Goal: Information Seeking & Learning: Check status

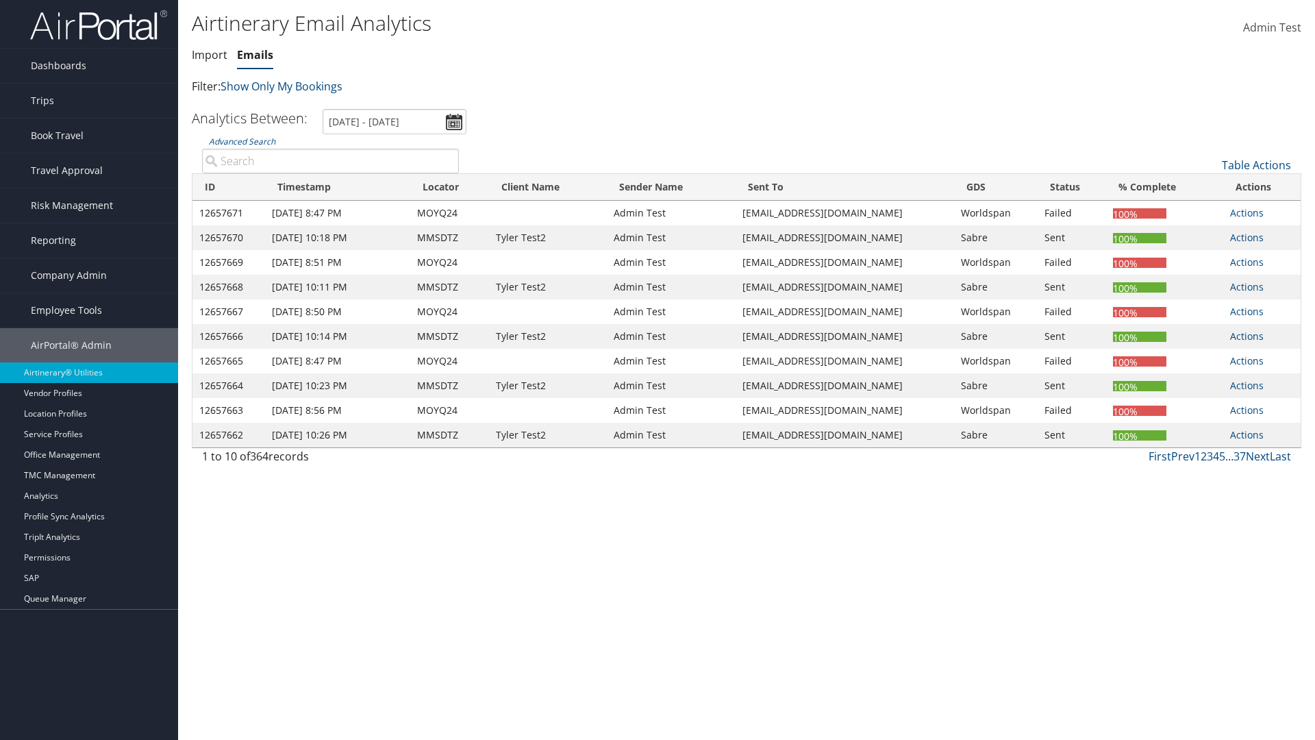
click at [255, 55] on link "Emails" at bounding box center [255, 54] width 36 height 15
click at [242, 141] on link "Advanced Search" at bounding box center [242, 142] width 66 height 12
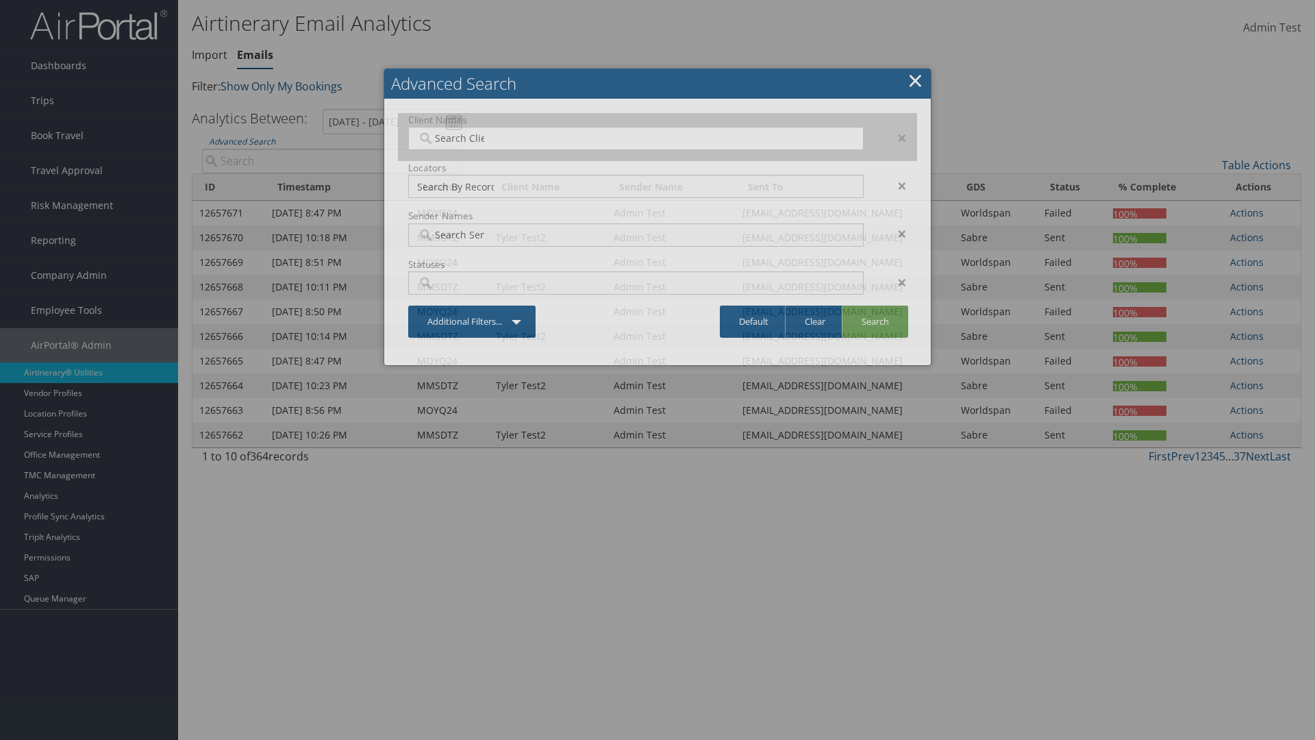
click at [455, 138] on input "search" at bounding box center [455, 138] width 77 height 14
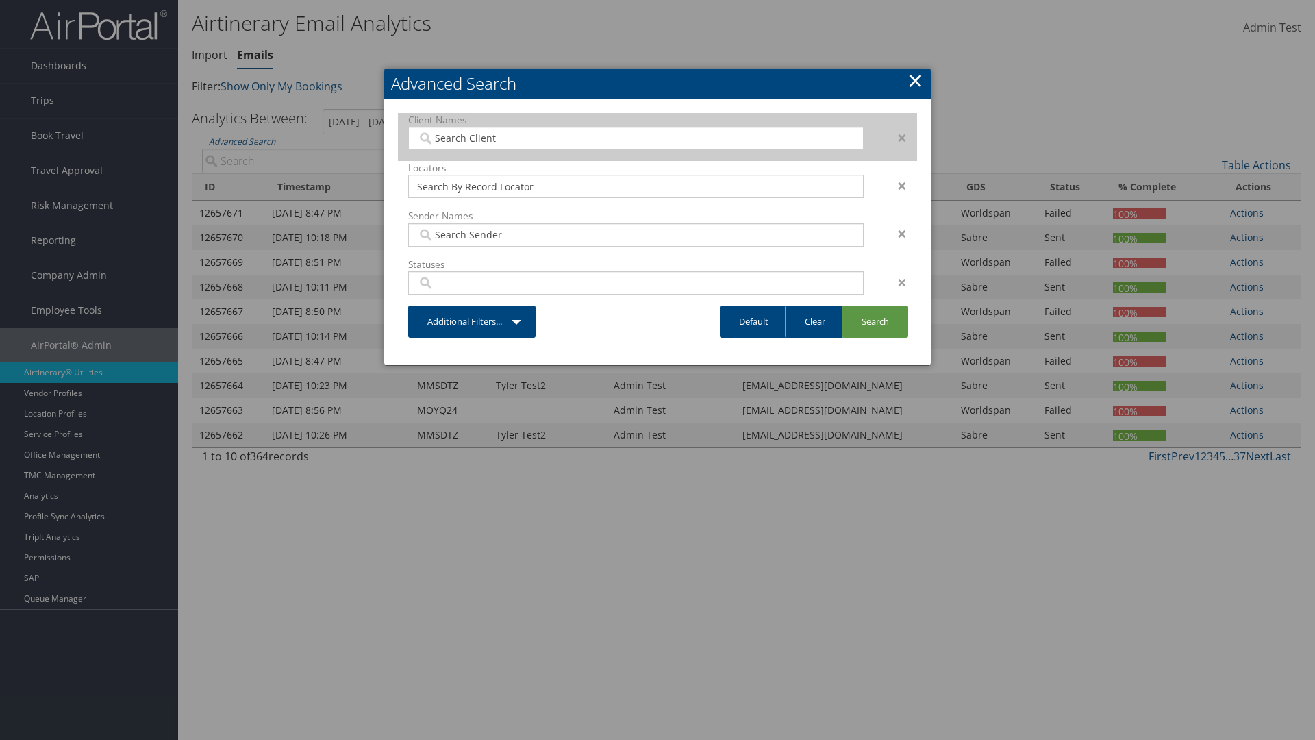
type input "[PERSON_NAME] Business Travel"
type input "72"
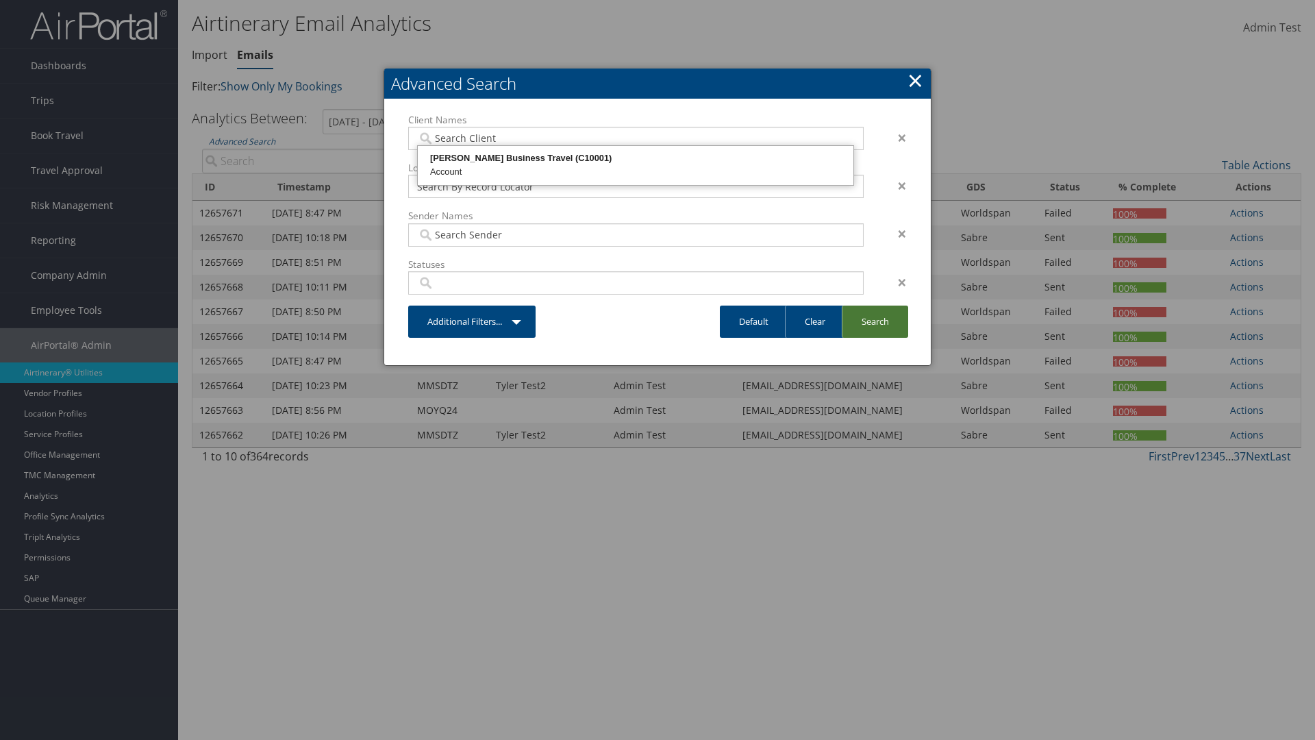
click at [875, 321] on link "Search" at bounding box center [875, 321] width 66 height 32
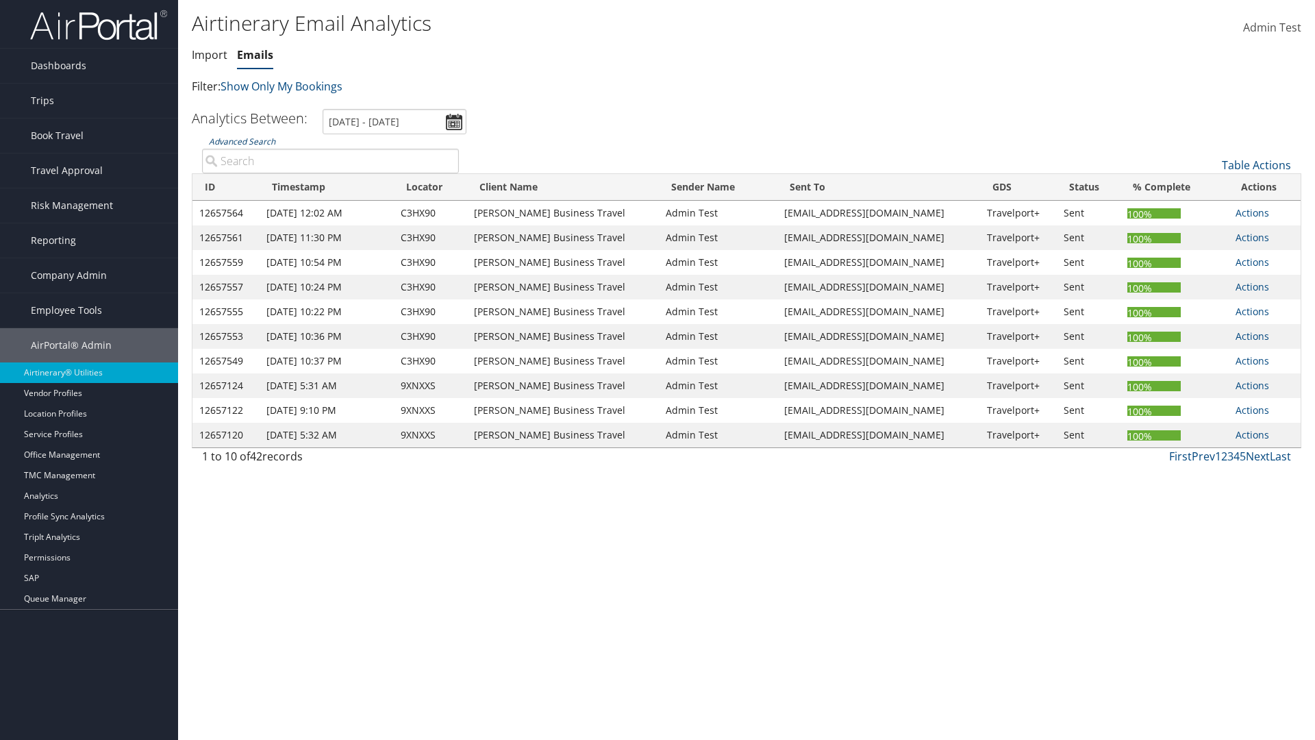
click at [242, 141] on link "Advanced Search" at bounding box center [242, 142] width 66 height 12
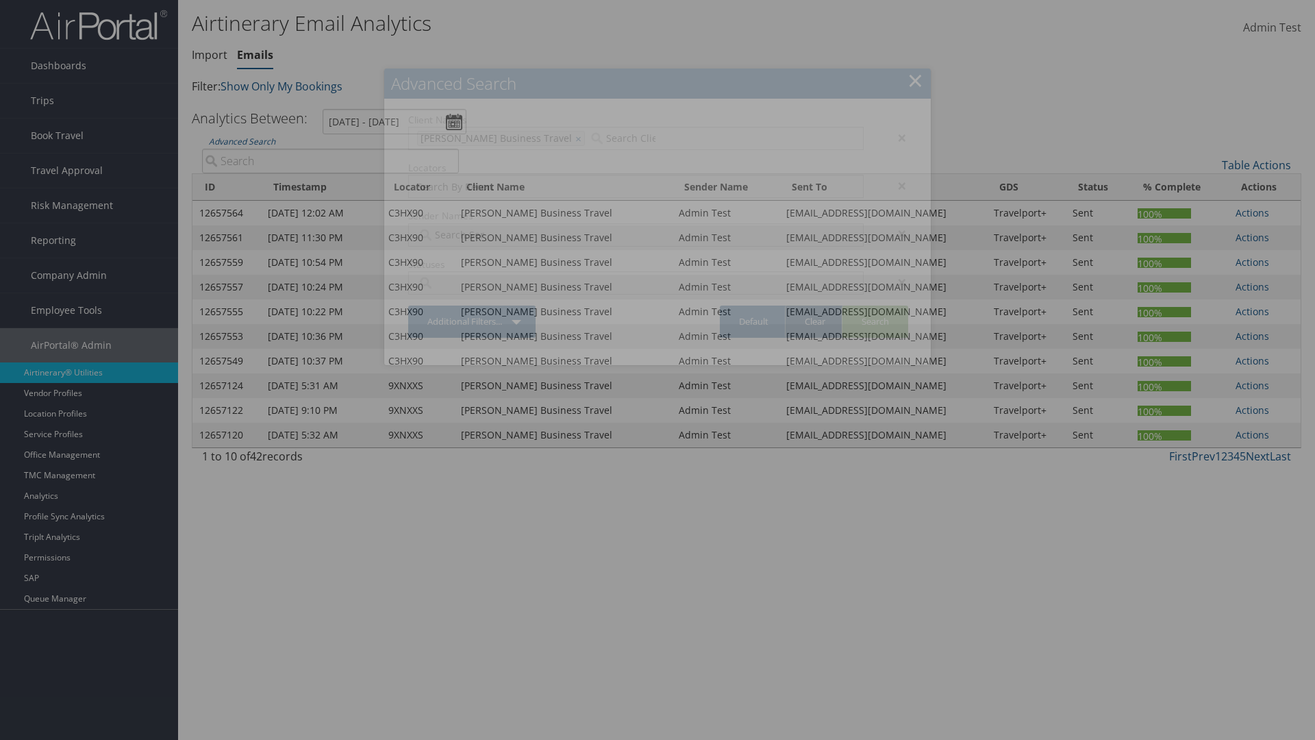
click at [814, 321] on link "Clear" at bounding box center [815, 321] width 60 height 32
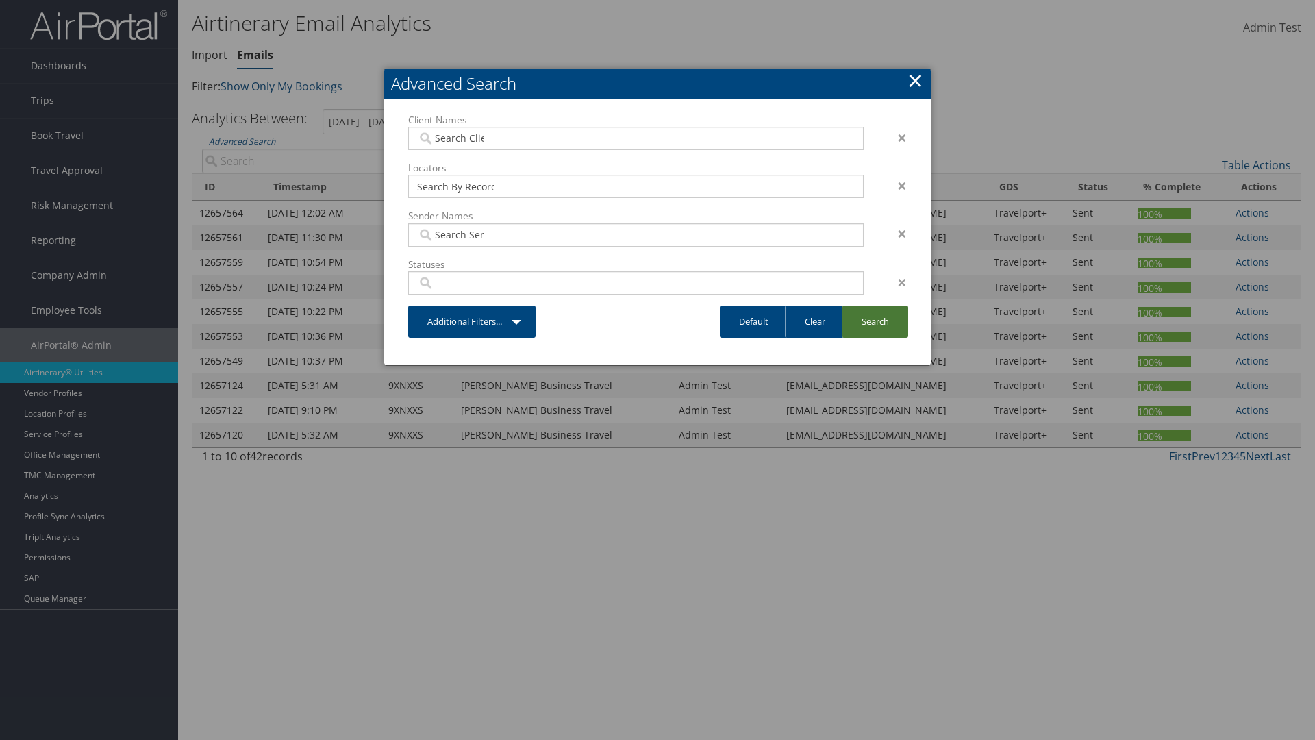
click at [875, 321] on link "Search" at bounding box center [875, 321] width 66 height 32
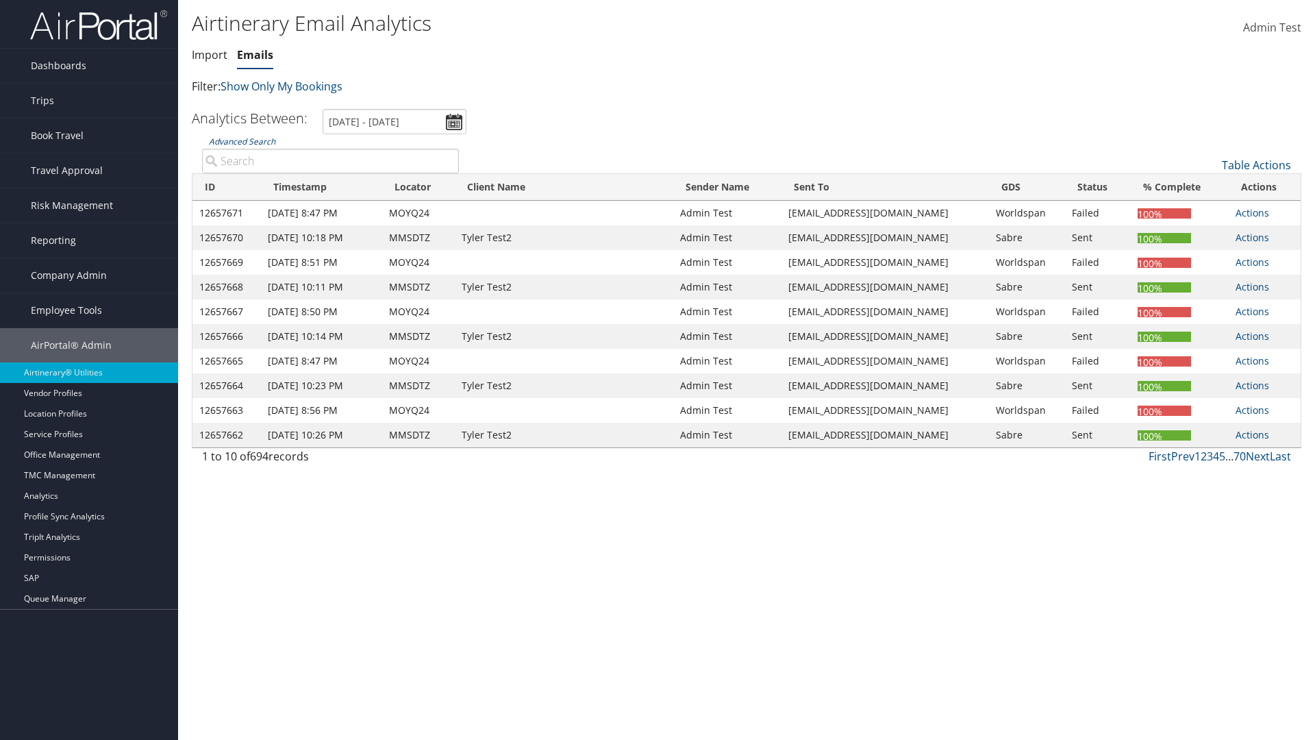
click at [242, 141] on link "Advanced Search" at bounding box center [242, 142] width 66 height 12
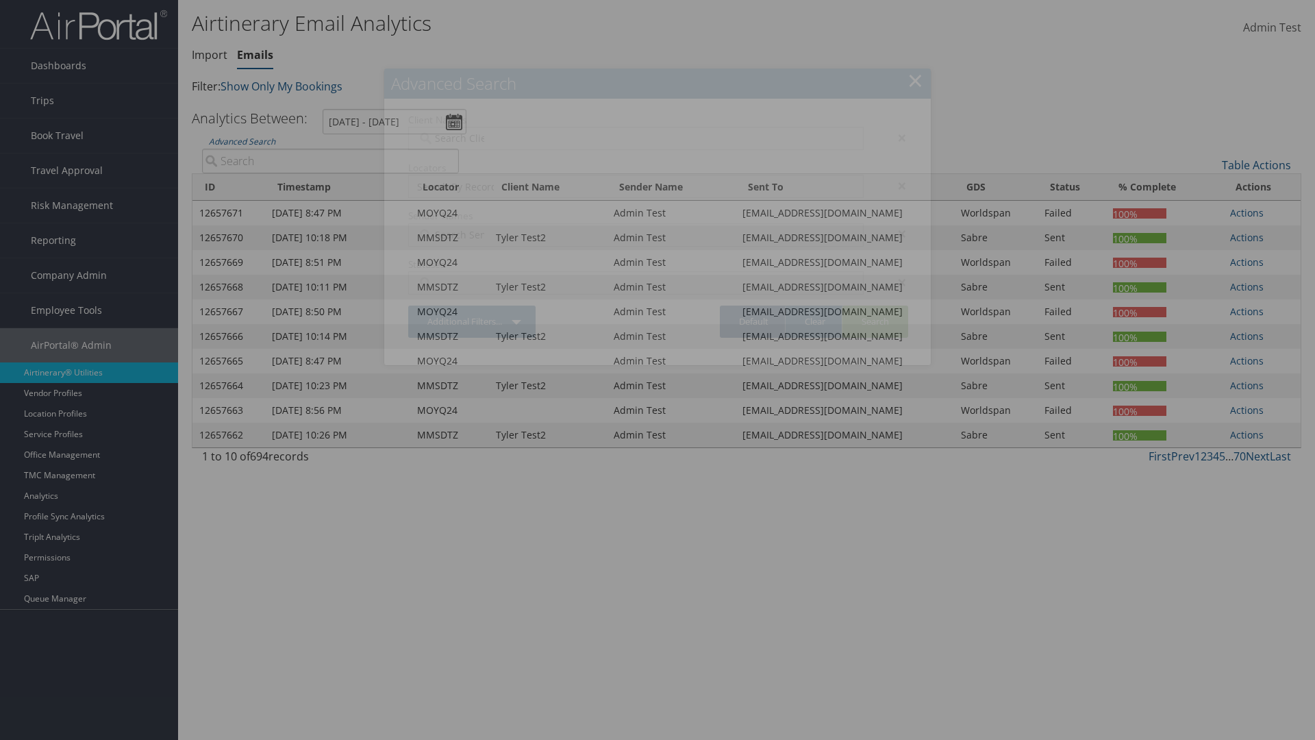
click at [753, 321] on link "Default" at bounding box center [754, 321] width 68 height 32
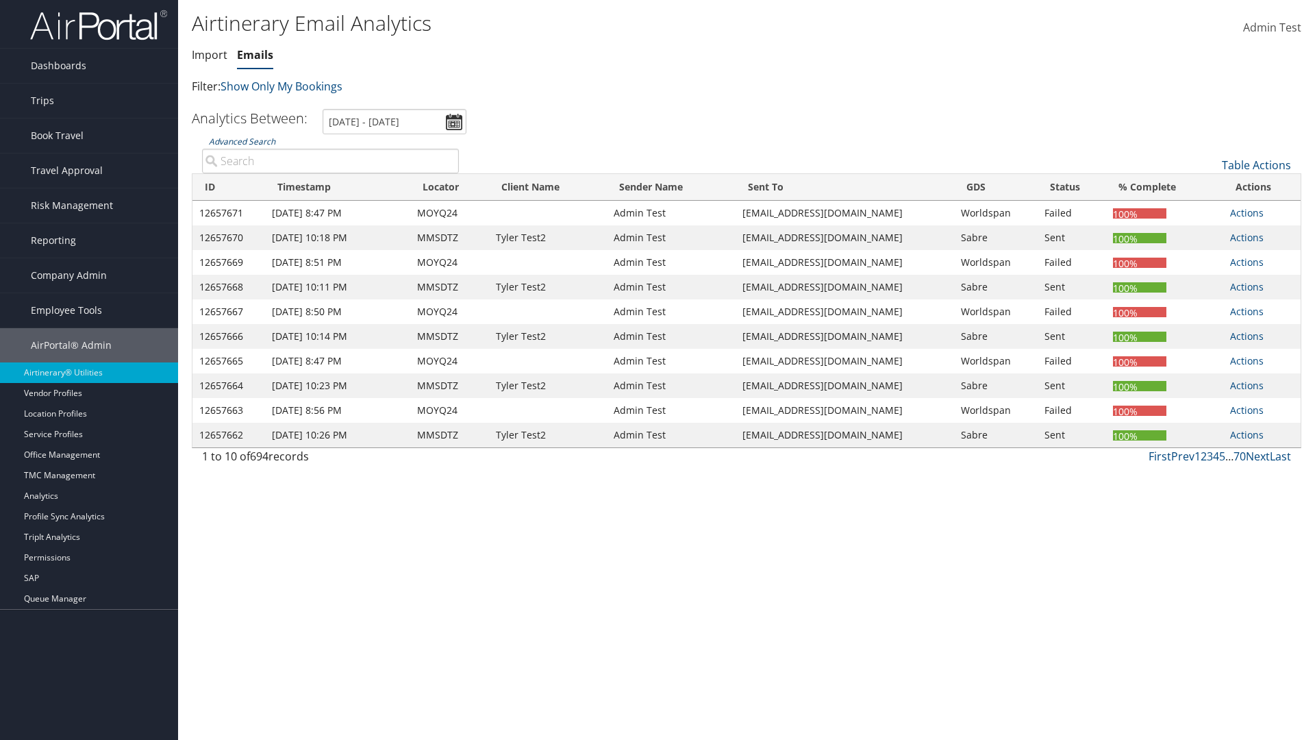
click at [242, 141] on link "Advanced Search" at bounding box center [242, 142] width 66 height 12
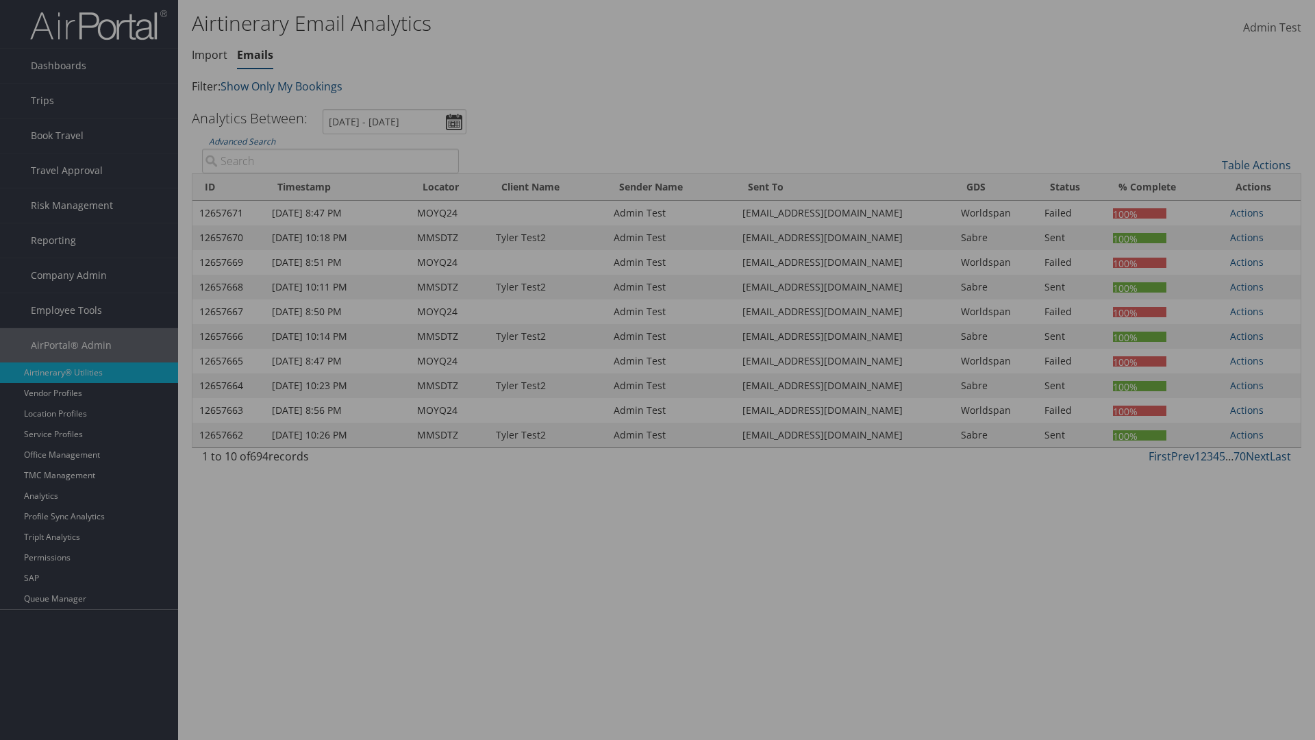
click at [0, 0] on div "×" at bounding box center [0, 0] width 0 height 0
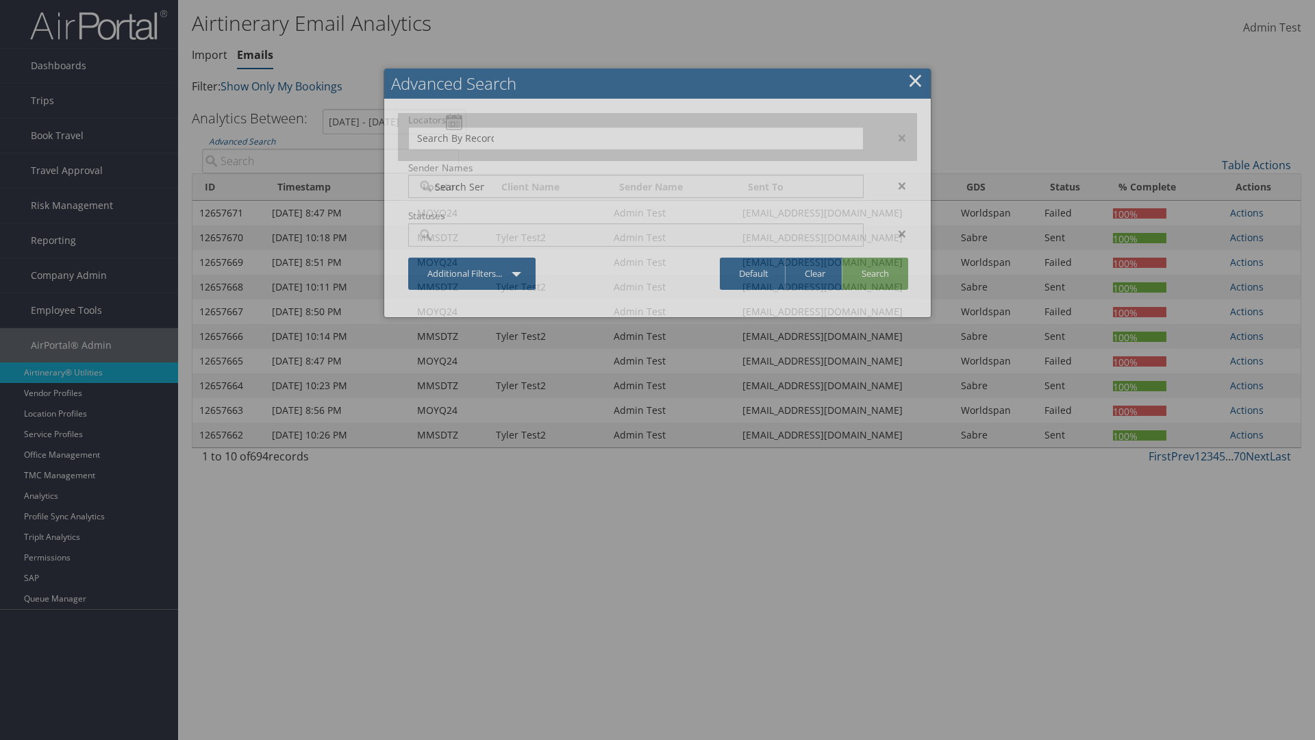
click at [895, 137] on div "×" at bounding box center [895, 137] width 43 height 16
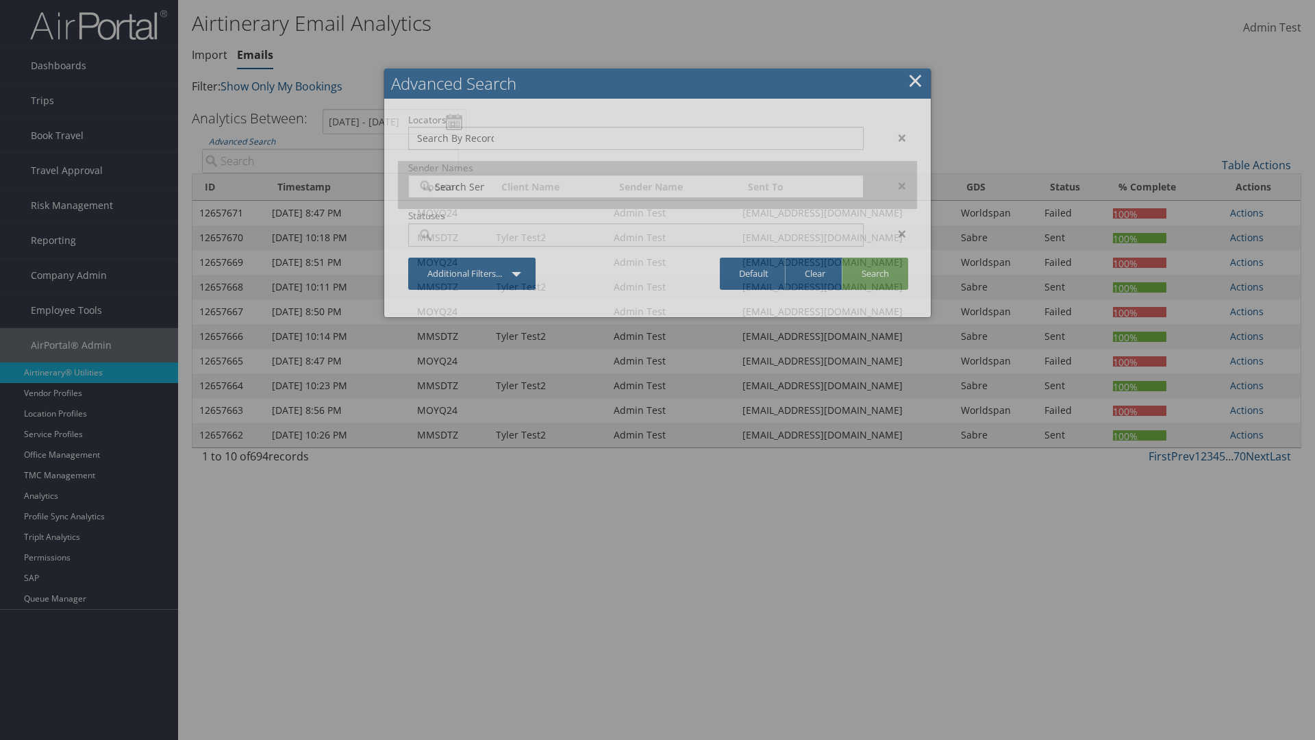
click at [895, 177] on div "×" at bounding box center [895, 185] width 43 height 16
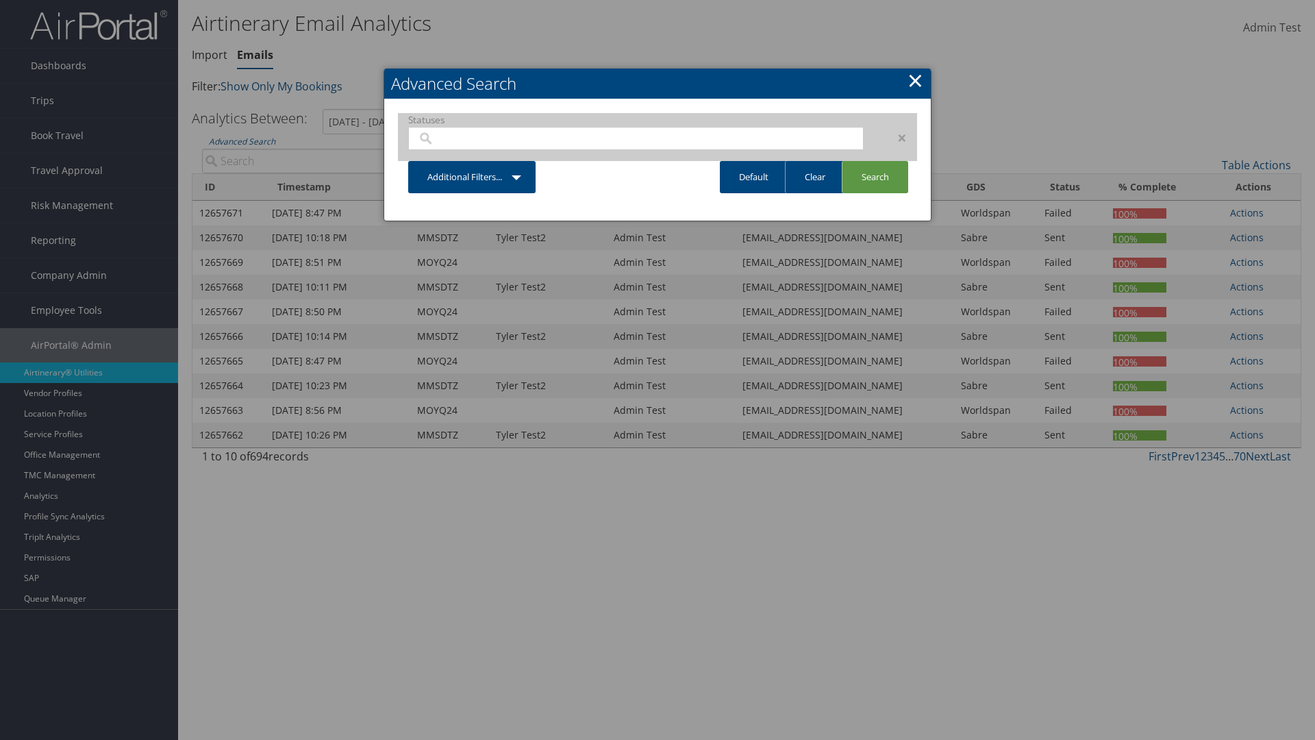
click at [895, 137] on div "×" at bounding box center [895, 137] width 43 height 16
